Goal: Task Accomplishment & Management: Use online tool/utility

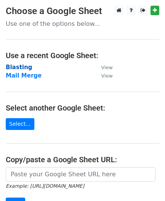
click at [16, 66] on strong "Blasting" at bounding box center [19, 67] width 26 height 7
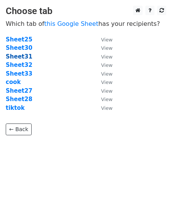
click at [24, 53] on strong "Sheet31" at bounding box center [19, 56] width 27 height 7
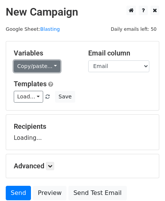
click at [26, 64] on link "Copy/paste..." at bounding box center [37, 67] width 46 height 12
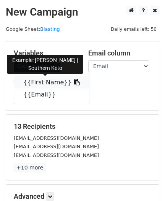
click at [39, 82] on link "{{First Name}}" at bounding box center [51, 83] width 75 height 12
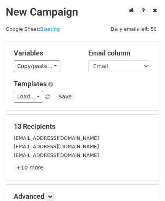
scroll to position [94, 0]
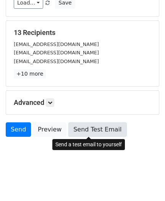
click at [86, 133] on link "Send Test Email" at bounding box center [97, 130] width 58 height 14
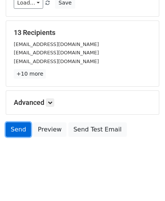
click at [19, 129] on link "Send" at bounding box center [18, 130] width 25 height 14
